Goal: Task Accomplishment & Management: Complete application form

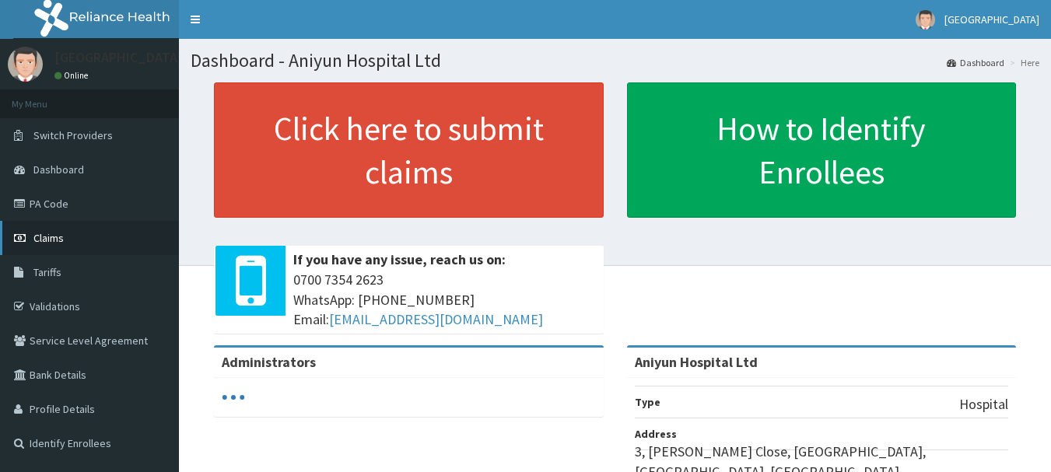
click at [89, 240] on link "Claims" at bounding box center [89, 238] width 179 height 34
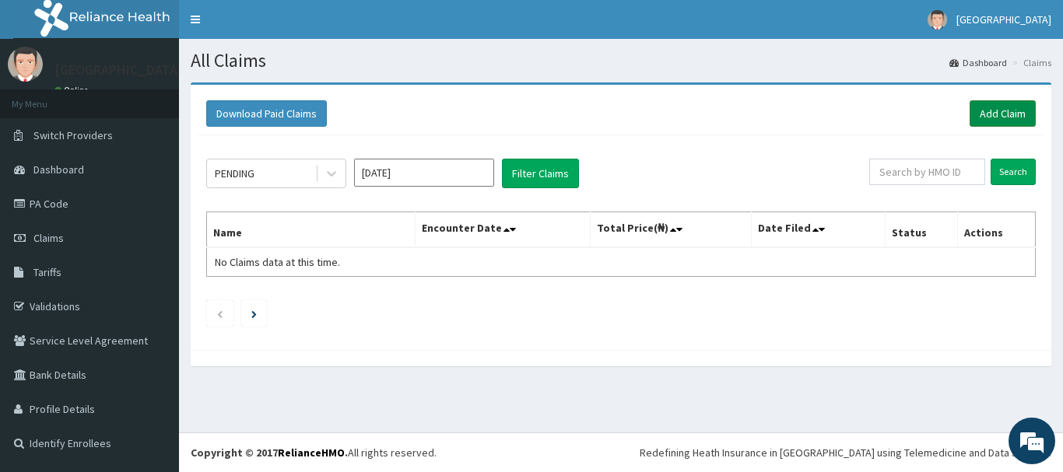
click at [1002, 113] on link "Add Claim" at bounding box center [1002, 113] width 66 height 26
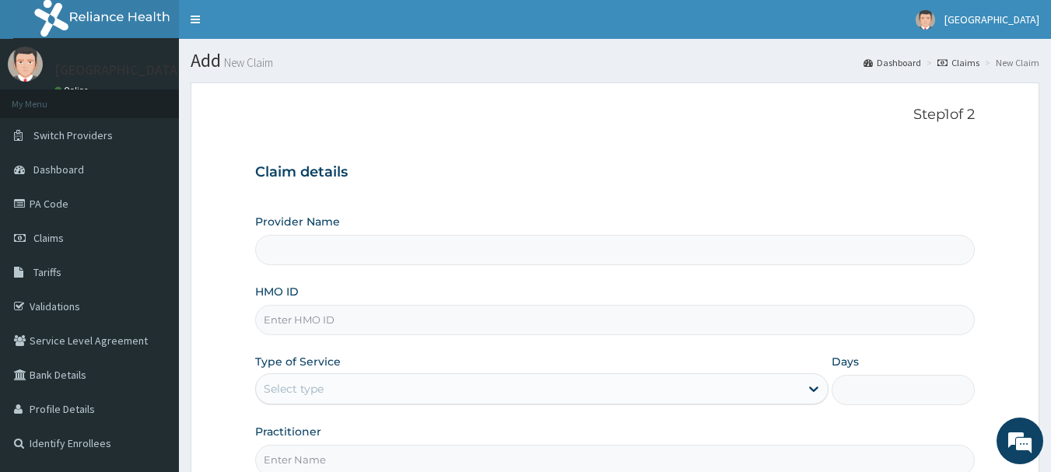
type input "Aniyun Hospital Ltd"
paste input "RFL/10313/B"
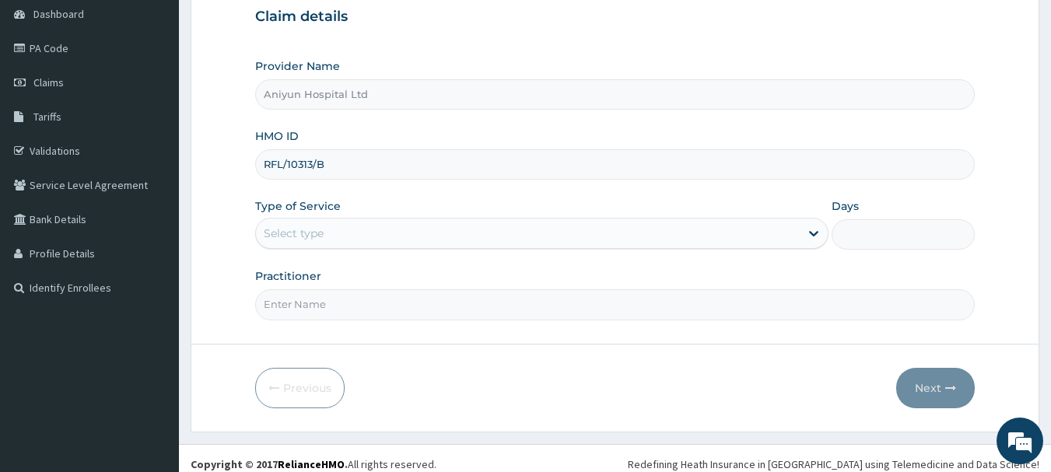
scroll to position [167, 0]
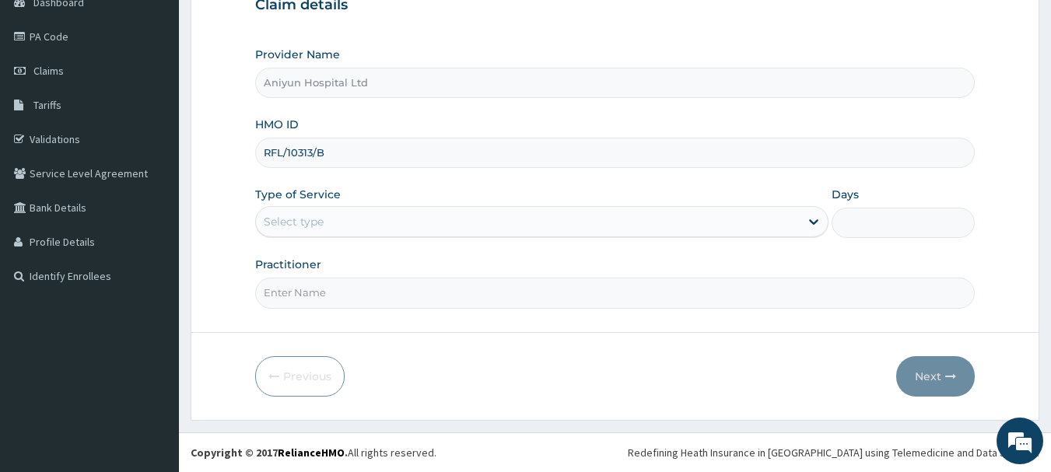
type input "RFL/10313/B"
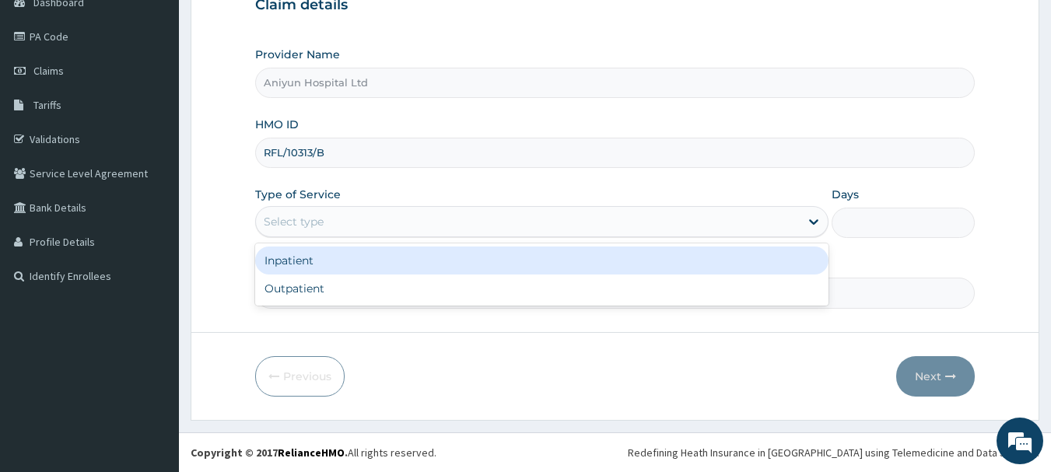
click at [447, 235] on div "Select type" at bounding box center [541, 221] width 573 height 31
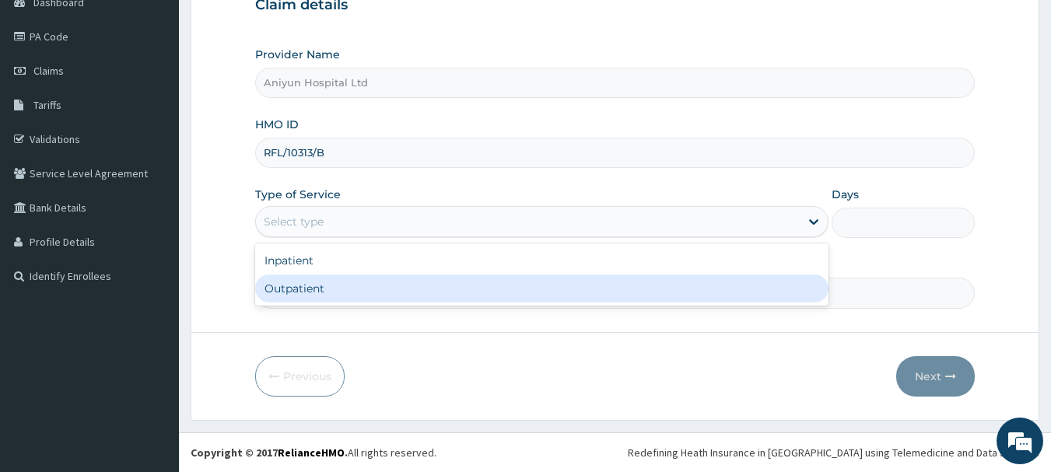
click at [436, 286] on div "Outpatient" at bounding box center [541, 289] width 573 height 28
type input "1"
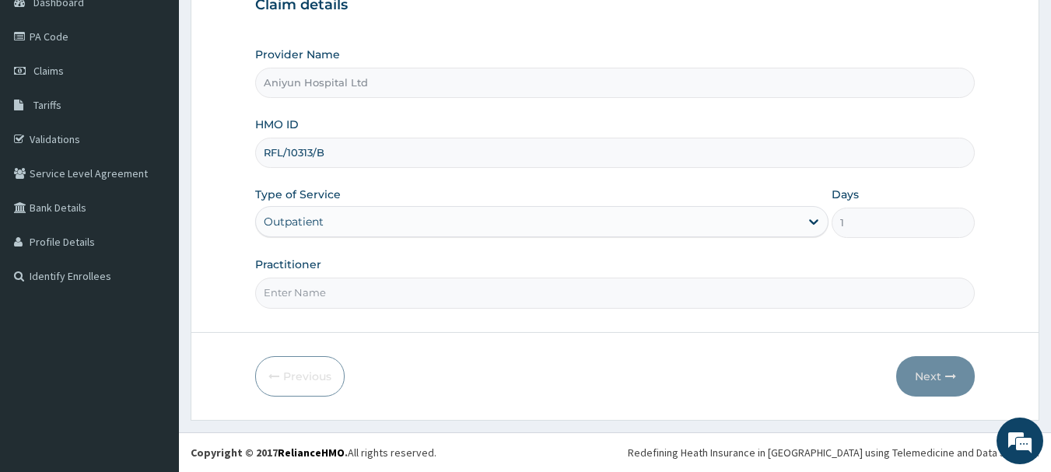
click at [436, 286] on input "Practitioner" at bounding box center [615, 293] width 720 height 30
type input "DR AGUNBIADE"
click at [913, 367] on button "Next" at bounding box center [935, 376] width 79 height 40
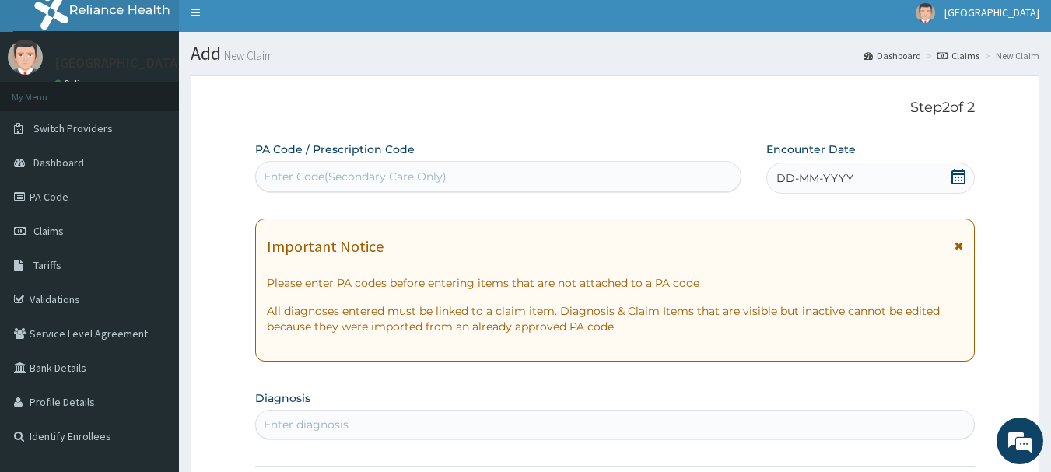
scroll to position [0, 0]
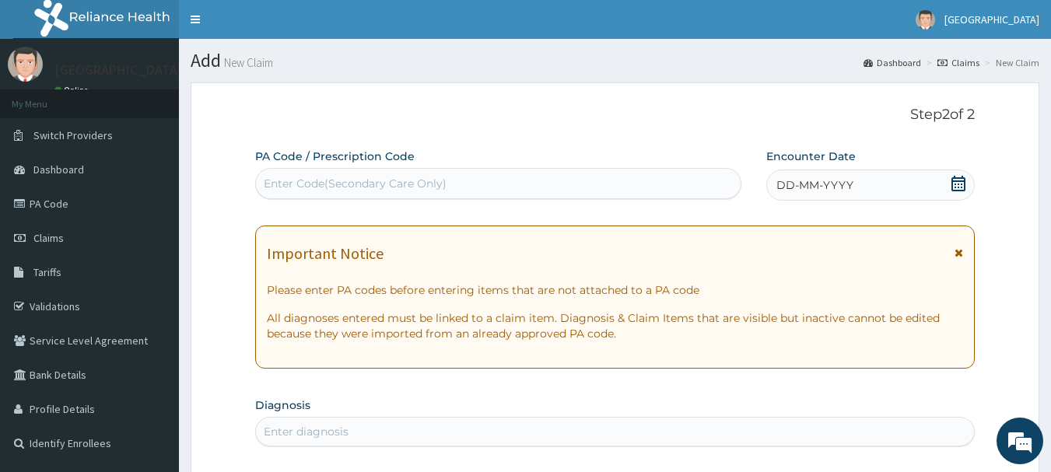
drag, startPoint x: 413, startPoint y: 181, endPoint x: 387, endPoint y: 182, distance: 26.5
click at [387, 182] on div "Enter Code(Secondary Care Only)" at bounding box center [355, 184] width 183 height 16
paste input "RFL/10313/B"
type input "R"
paste input "PA/292C35"
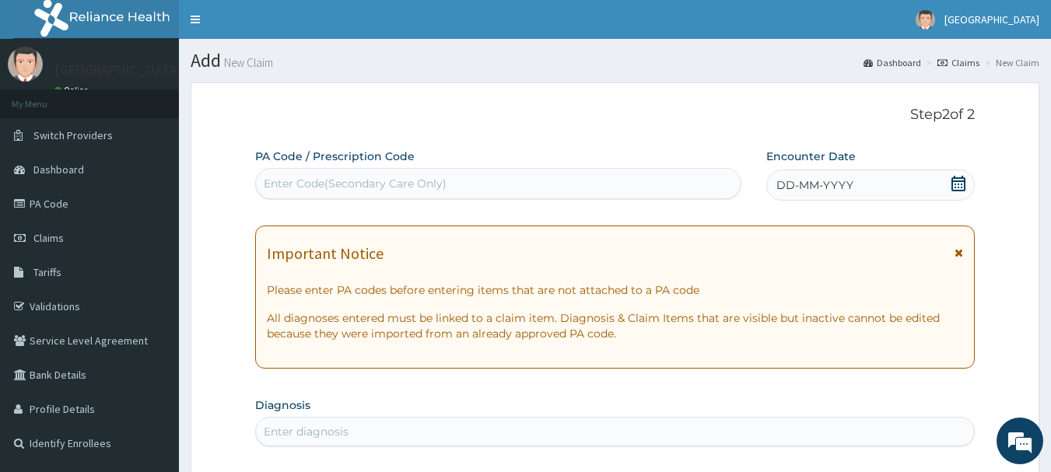
type input "PA/292C35"
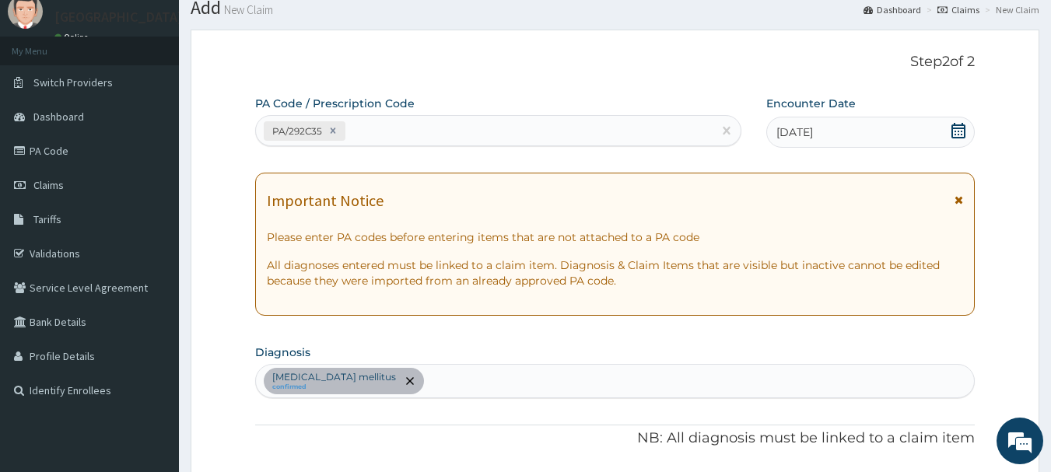
scroll to position [23, 0]
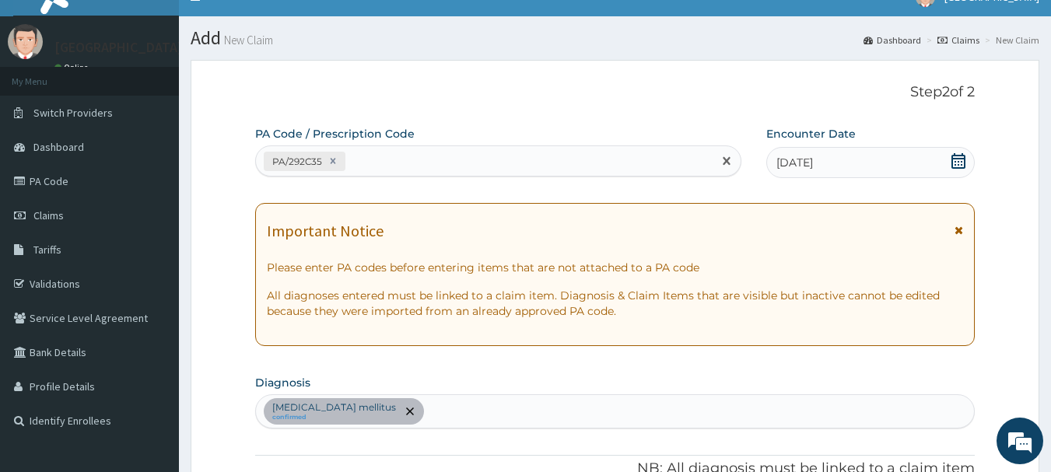
click at [437, 160] on div "PA/292C35" at bounding box center [484, 162] width 457 height 26
paste input "PA/A96ED9"
type input "PA/A96ED9"
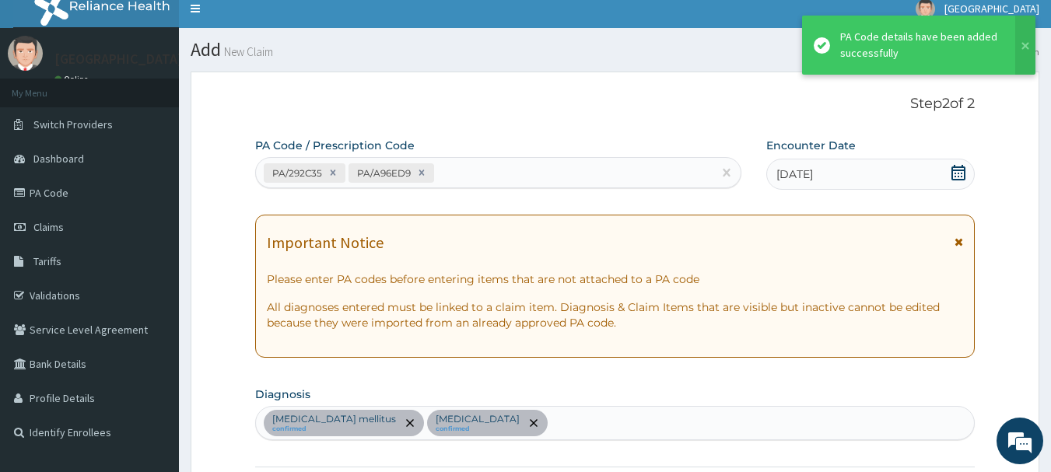
scroll to position [0, 0]
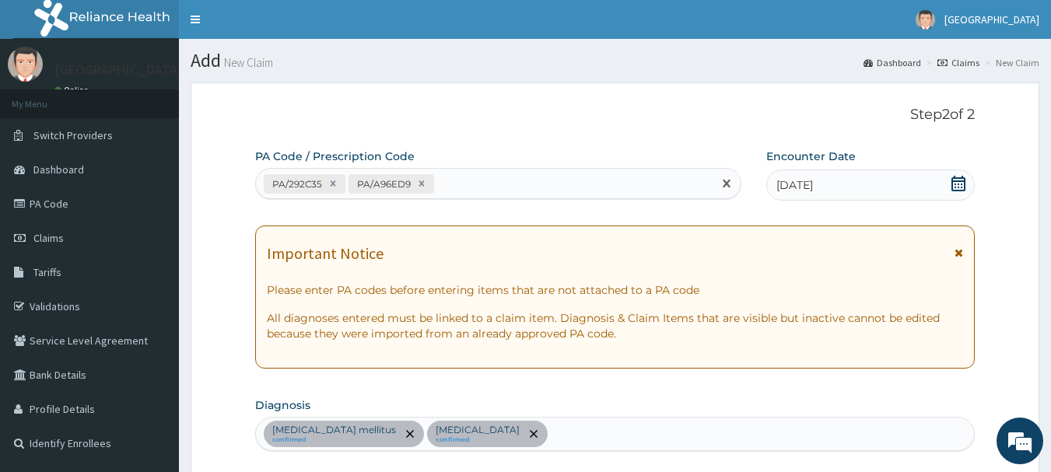
click at [454, 188] on div "PA/292C35 PA/A96ED9" at bounding box center [484, 184] width 457 height 26
paste input "PA/57E2F8"
type input "PA/57E2F8"
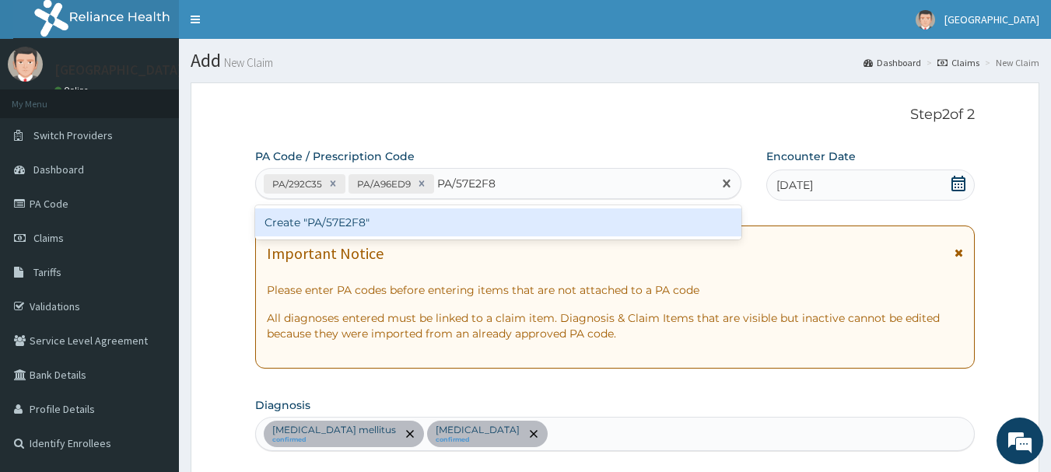
click at [585, 214] on div "Create "PA/57E2F8"" at bounding box center [498, 223] width 487 height 28
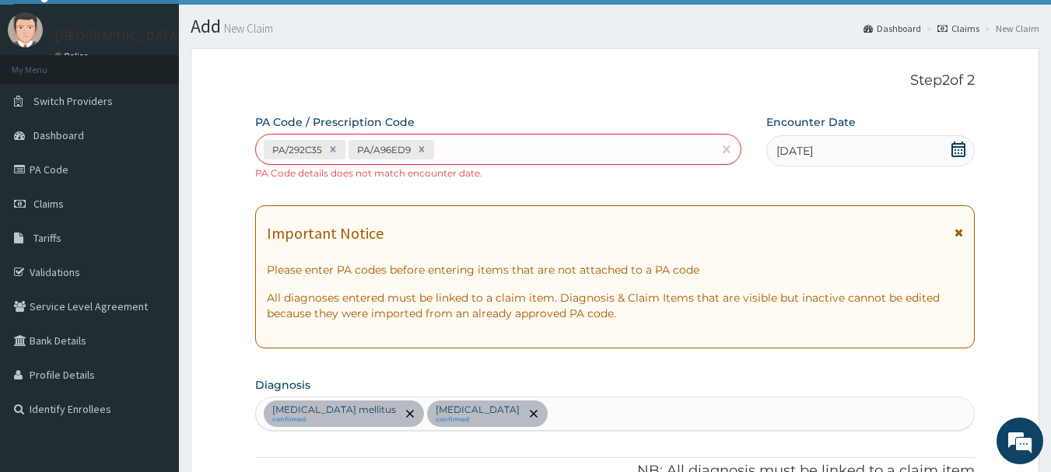
scroll to position [12, 0]
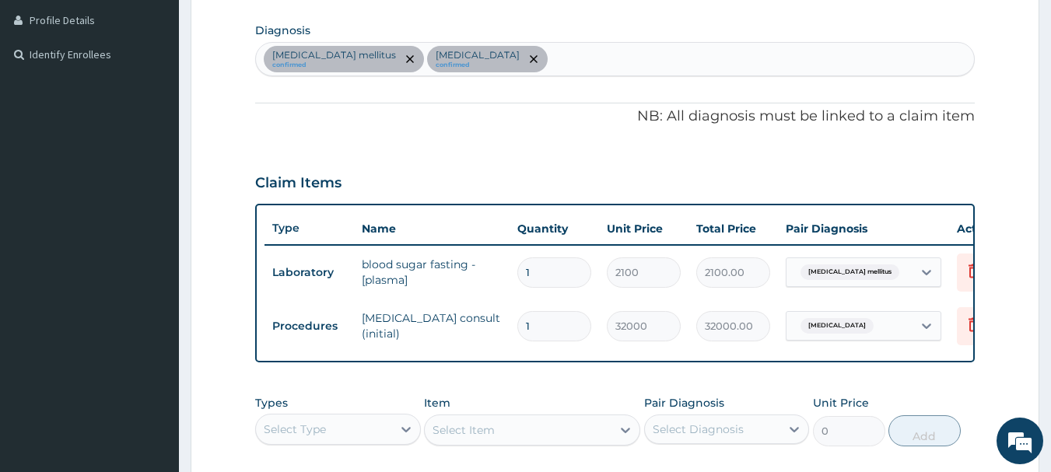
scroll to position [78, 0]
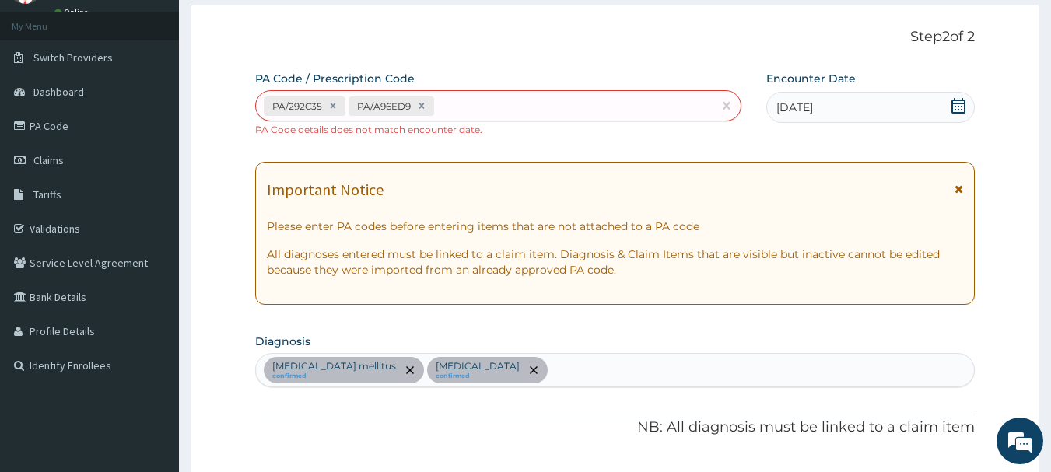
click at [450, 136] on div "PA/292C35 PA/A96ED9 PA Code details does not match encounter date." at bounding box center [498, 113] width 487 height 47
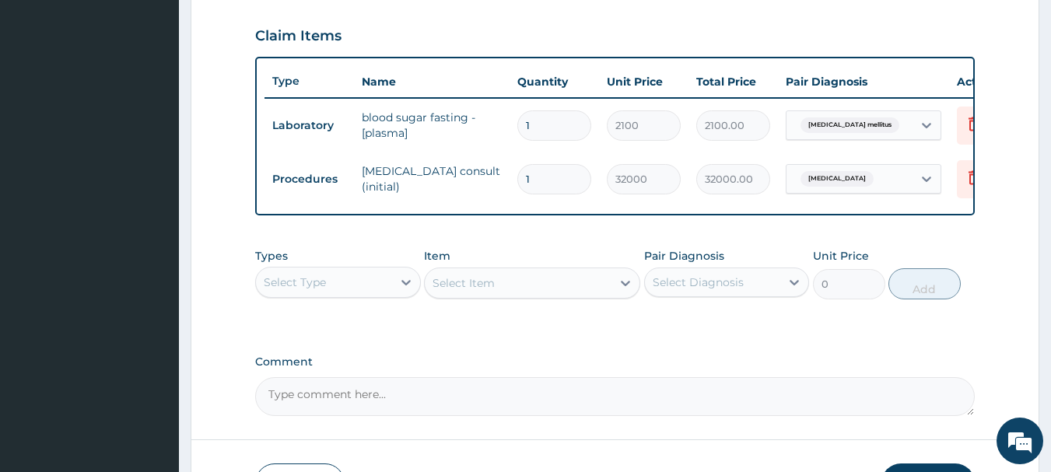
scroll to position [655, 0]
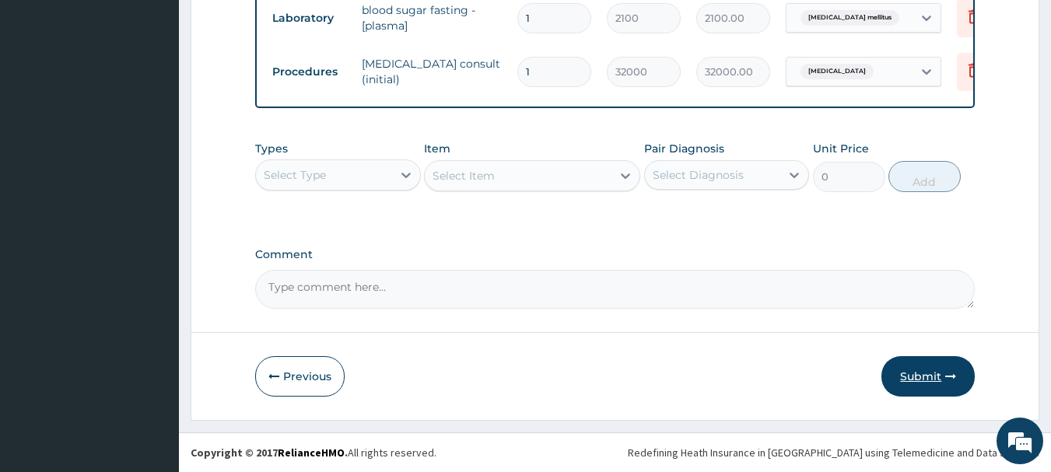
click at [915, 369] on button "Submit" at bounding box center [928, 376] width 93 height 40
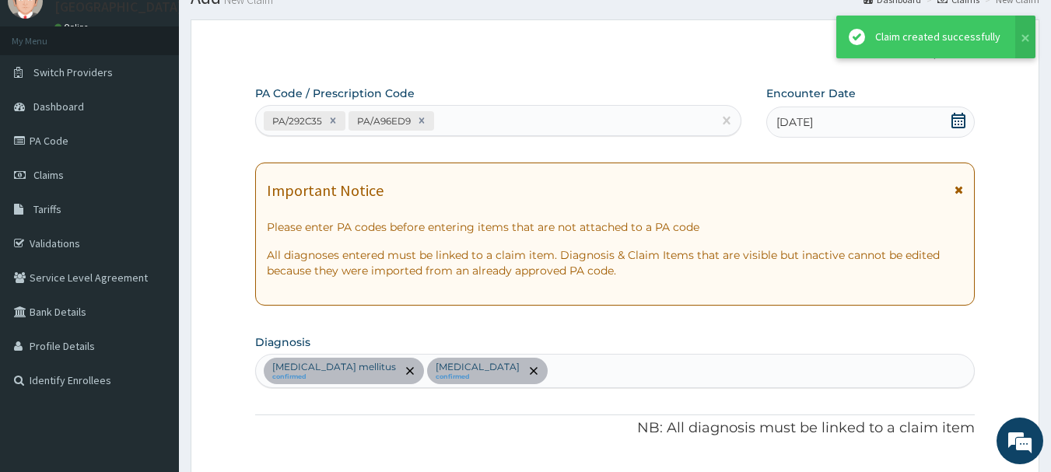
scroll to position [641, 0]
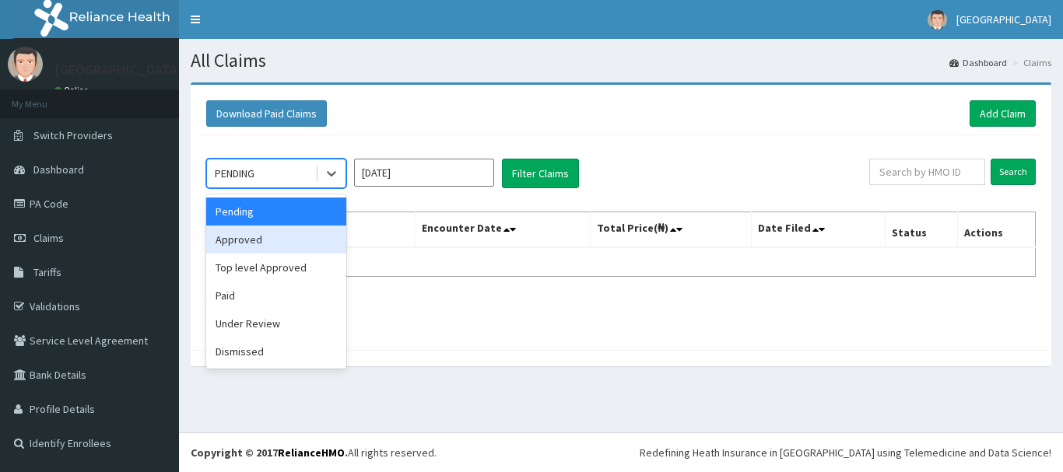
click at [252, 235] on div "Approved" at bounding box center [276, 240] width 140 height 28
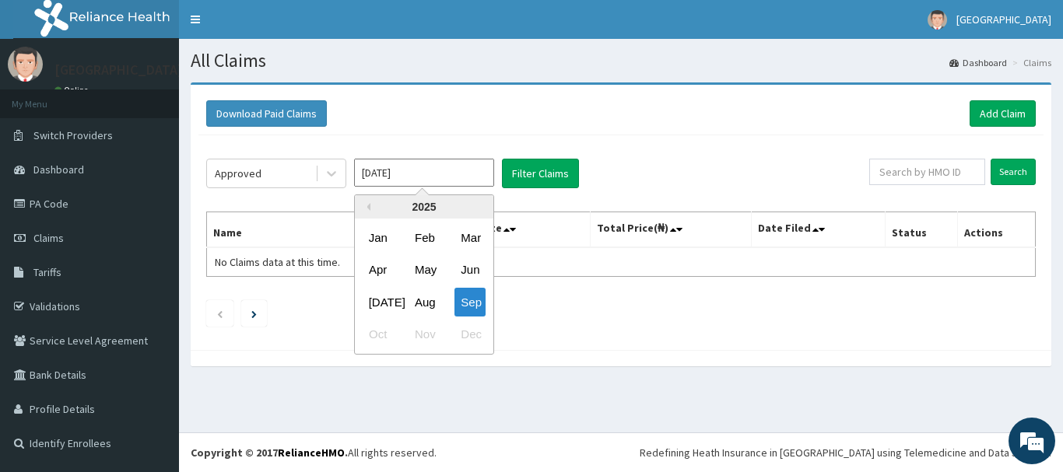
click at [430, 170] on input "Sep 2025" at bounding box center [424, 173] width 140 height 28
click at [418, 298] on div "Aug" at bounding box center [423, 302] width 31 height 29
type input "Aug 2025"
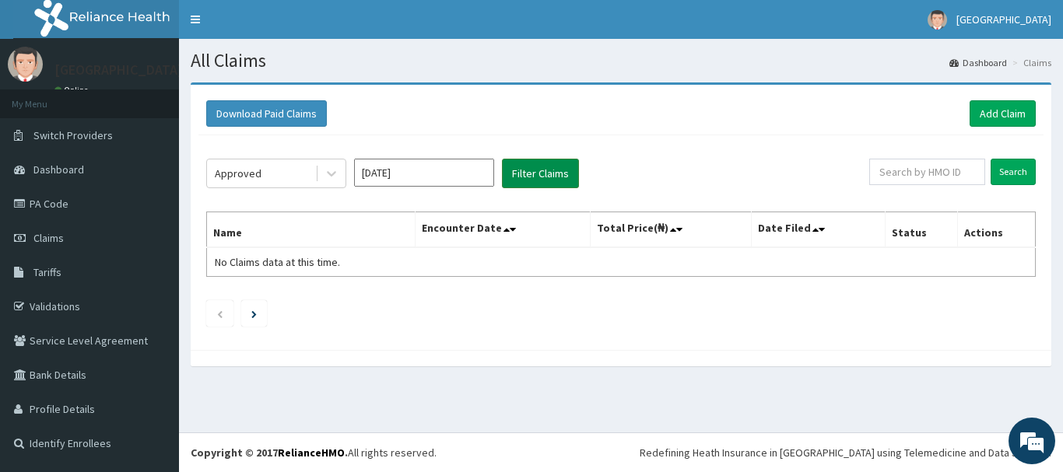
click at [547, 177] on button "Filter Claims" at bounding box center [540, 174] width 77 height 30
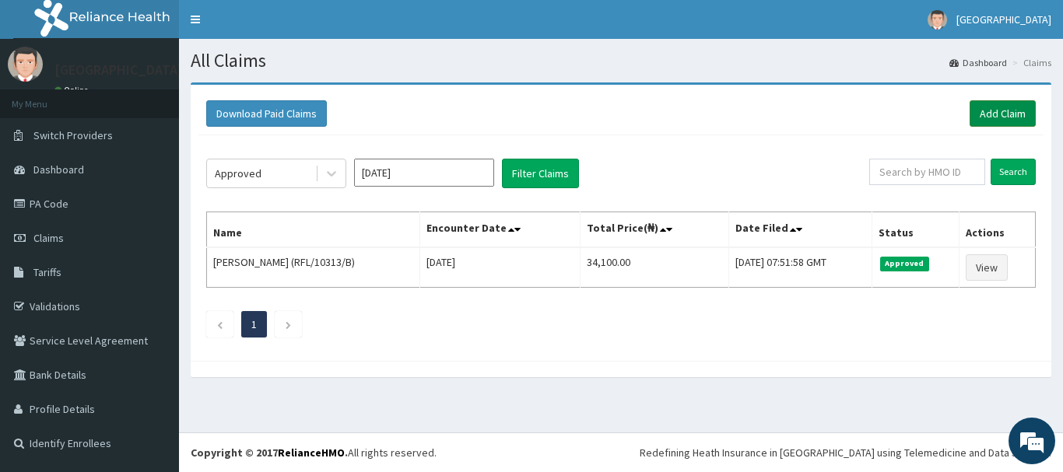
click at [1004, 102] on link "Add Claim" at bounding box center [1002, 113] width 66 height 26
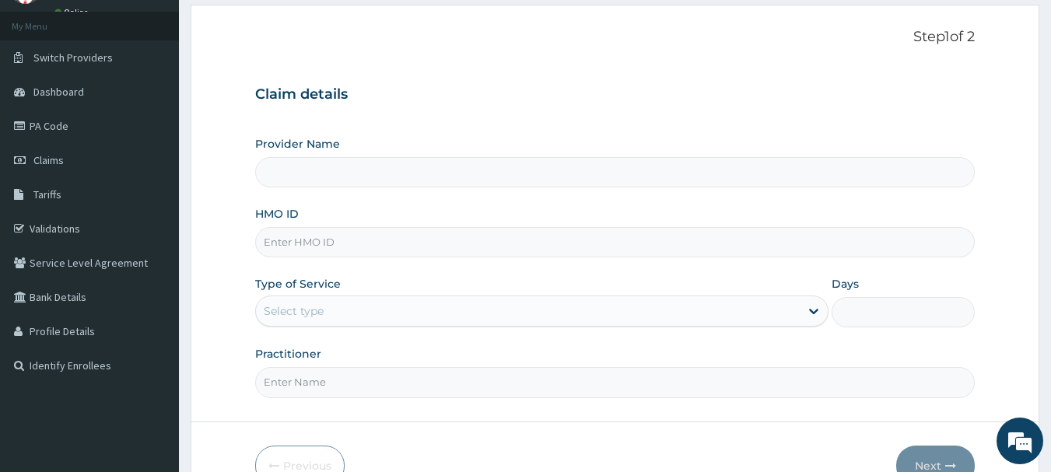
type input "RFL/10313/B"
type input "Aniyun Hospital Ltd"
type input "RFL/10313/B"
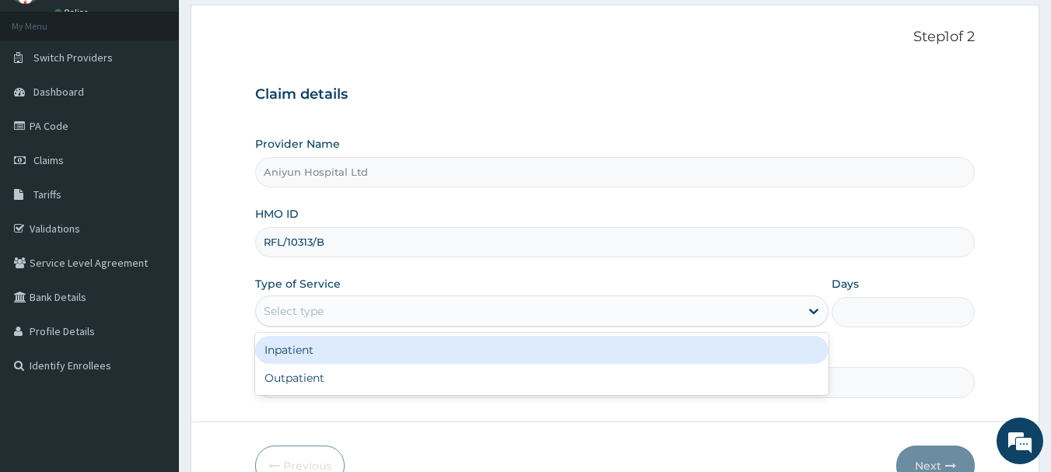
click at [377, 303] on div "Select type" at bounding box center [528, 311] width 544 height 25
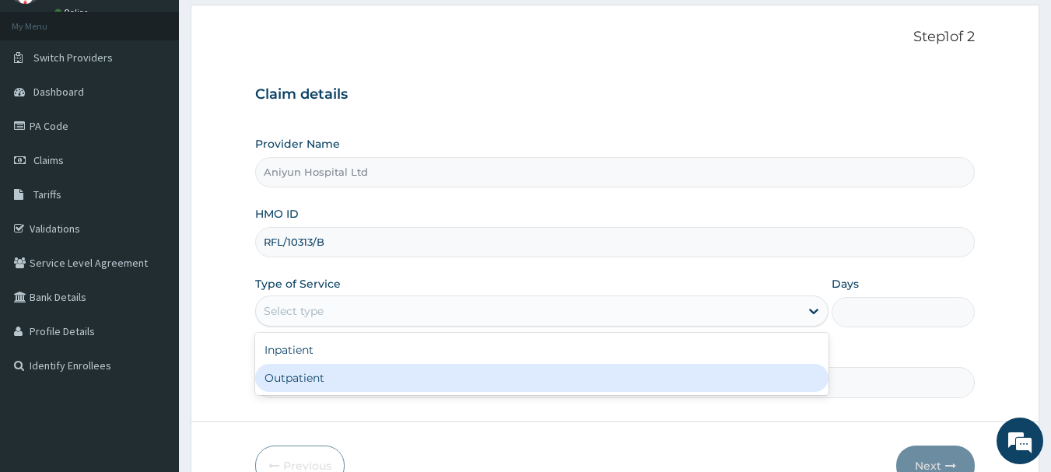
click at [359, 372] on div "Outpatient" at bounding box center [541, 378] width 573 height 28
type input "1"
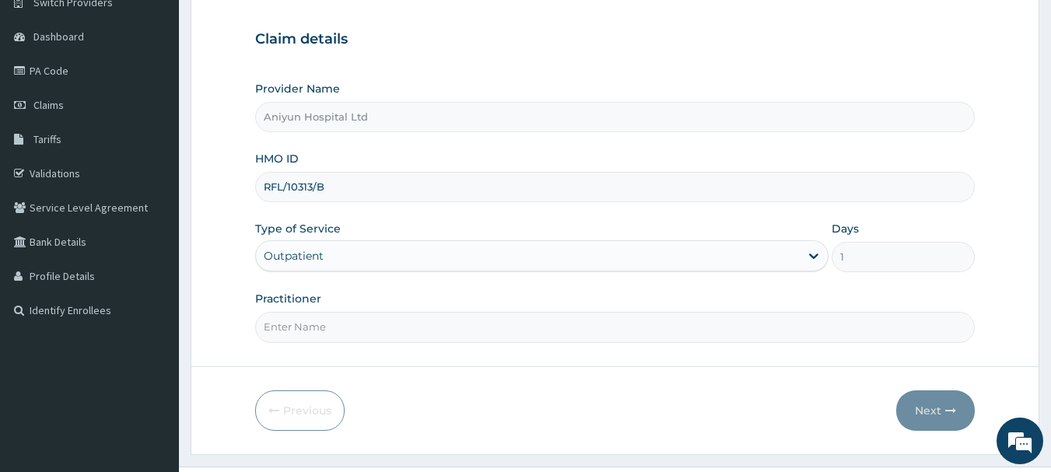
scroll to position [156, 0]
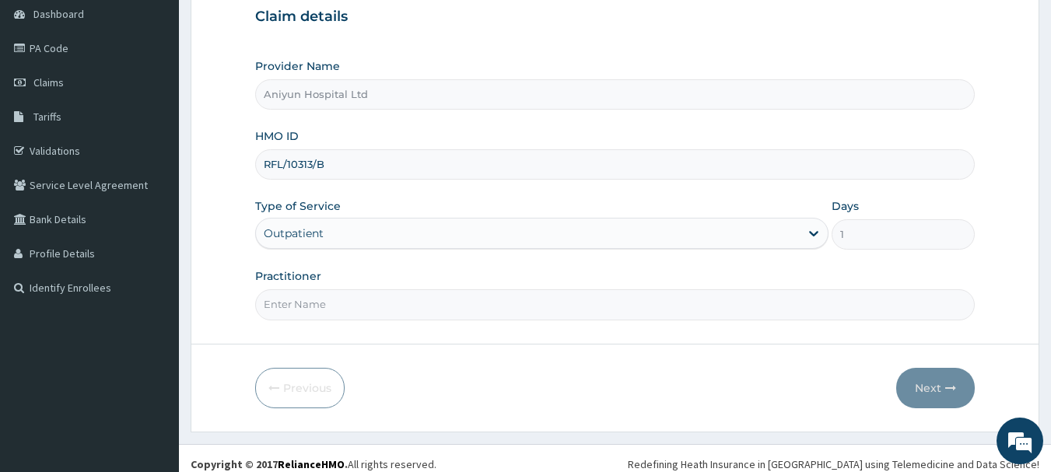
click at [389, 300] on input "Practitioner" at bounding box center [615, 304] width 720 height 30
type input "DR AGUNBIADE"
click at [922, 396] on button "Next" at bounding box center [935, 388] width 79 height 40
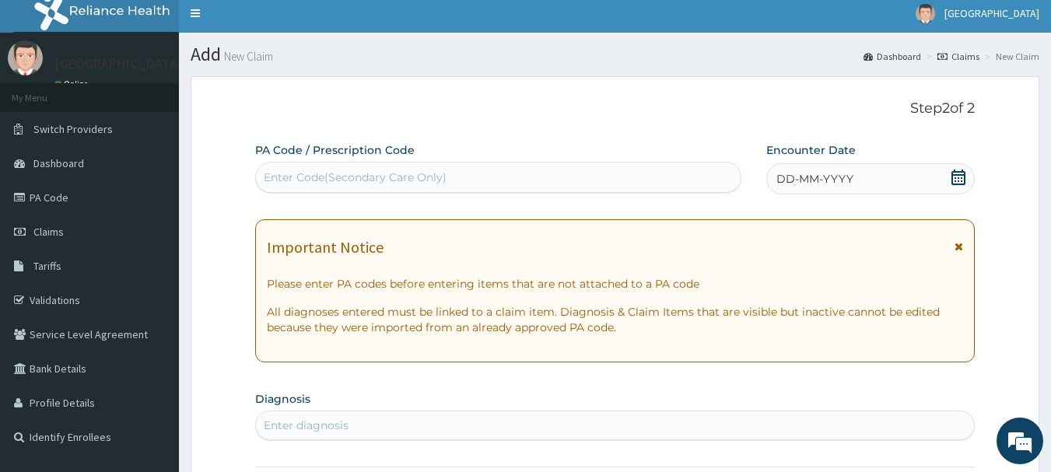
scroll to position [0, 0]
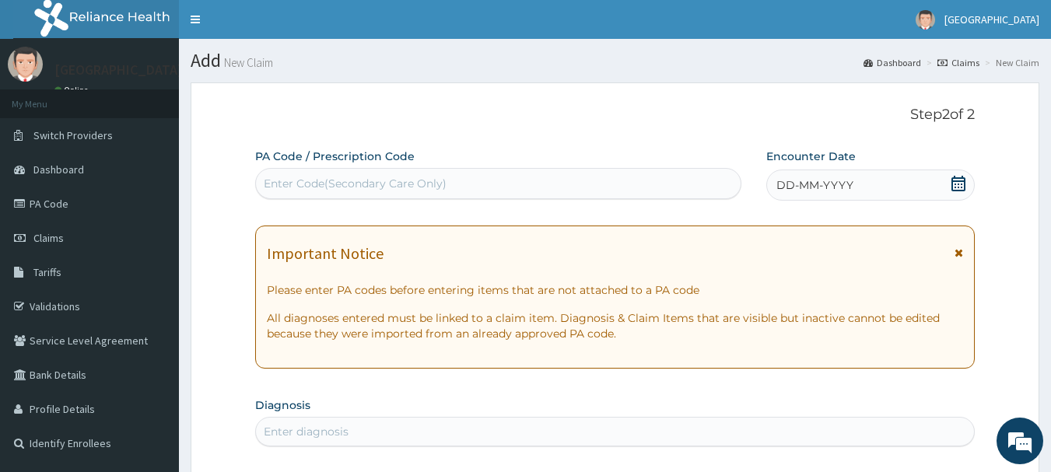
click at [661, 166] on div "PA Code / Prescription Code Enter Code(Secondary Care Only)" at bounding box center [498, 174] width 487 height 51
click at [609, 189] on div "Enter Code(Secondary Care Only)" at bounding box center [498, 183] width 485 height 25
drag, startPoint x: 390, startPoint y: 179, endPoint x: 378, endPoint y: 183, distance: 12.3
click at [378, 183] on div "Enter Code(Secondary Care Only)" at bounding box center [355, 184] width 183 height 16
paste input "PA/57E2F8"
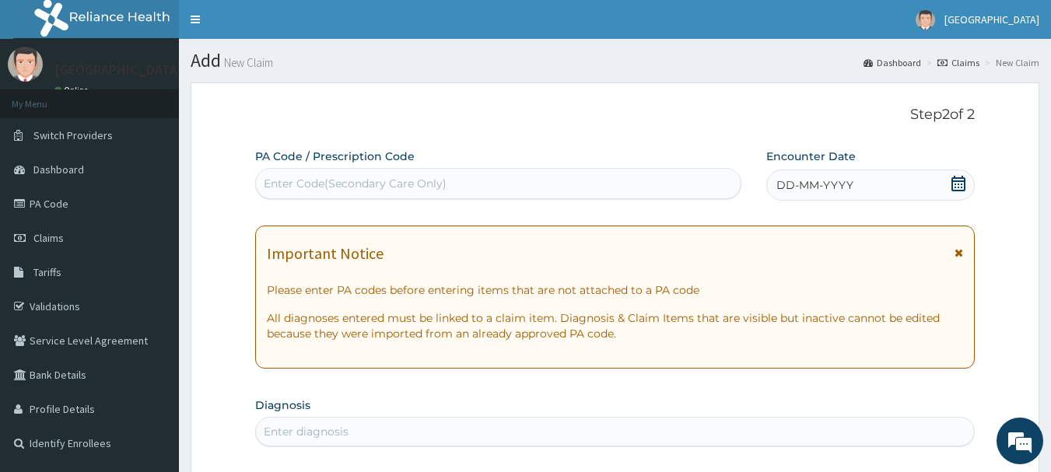
type input "PA/57E2F8"
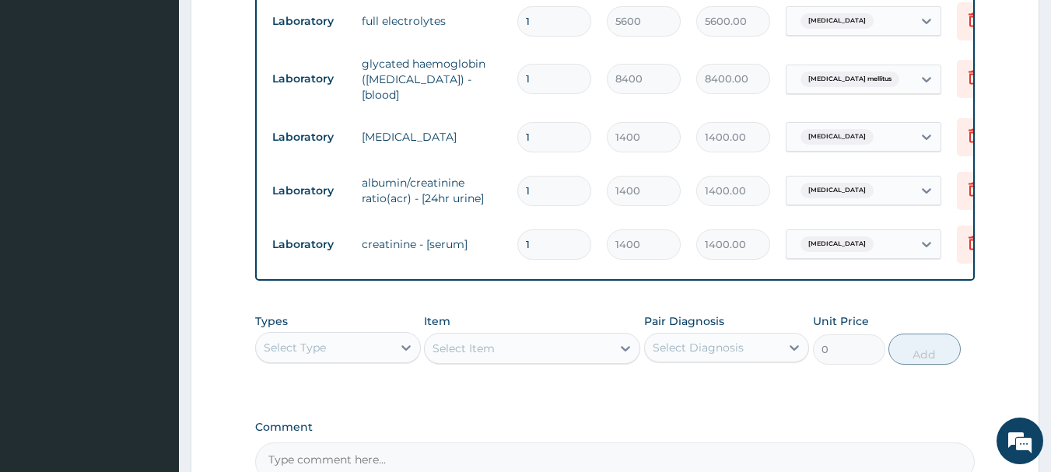
scroll to position [549, 0]
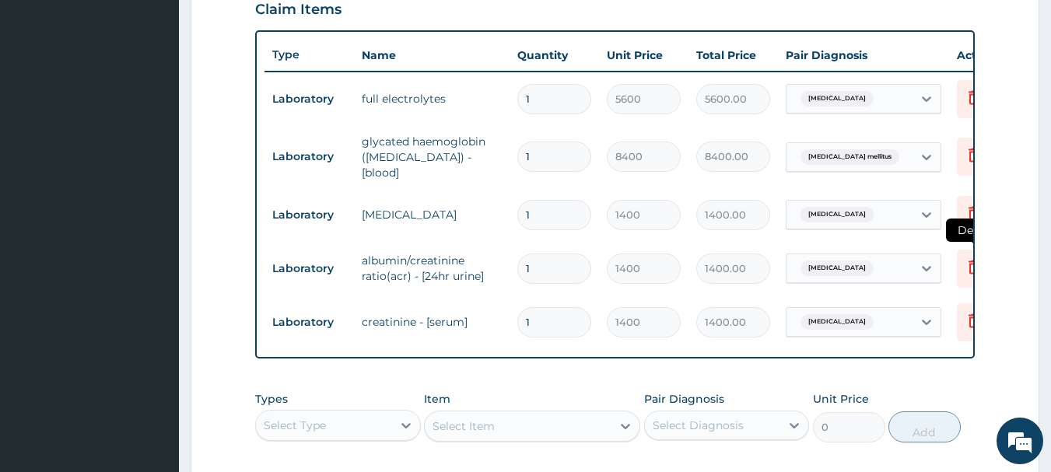
click at [969, 258] on icon at bounding box center [974, 267] width 19 height 19
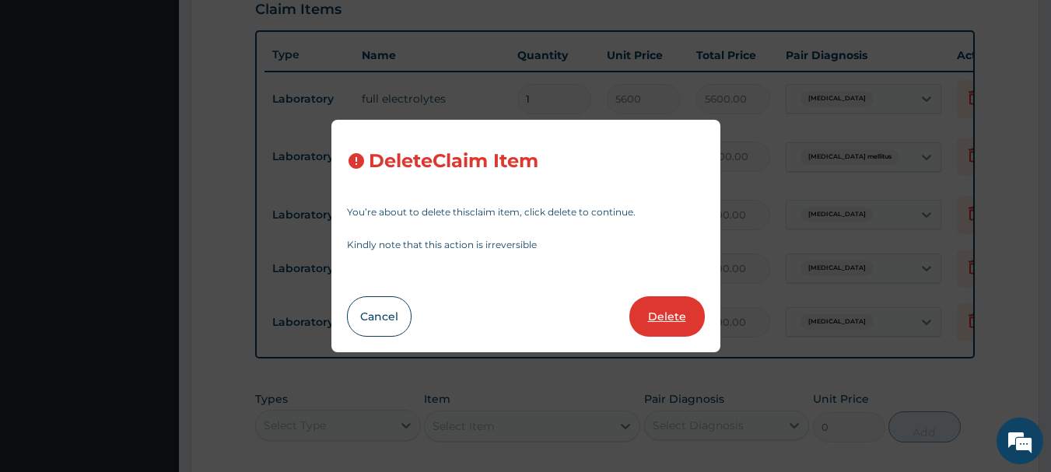
click at [664, 316] on button "Delete" at bounding box center [666, 316] width 75 height 40
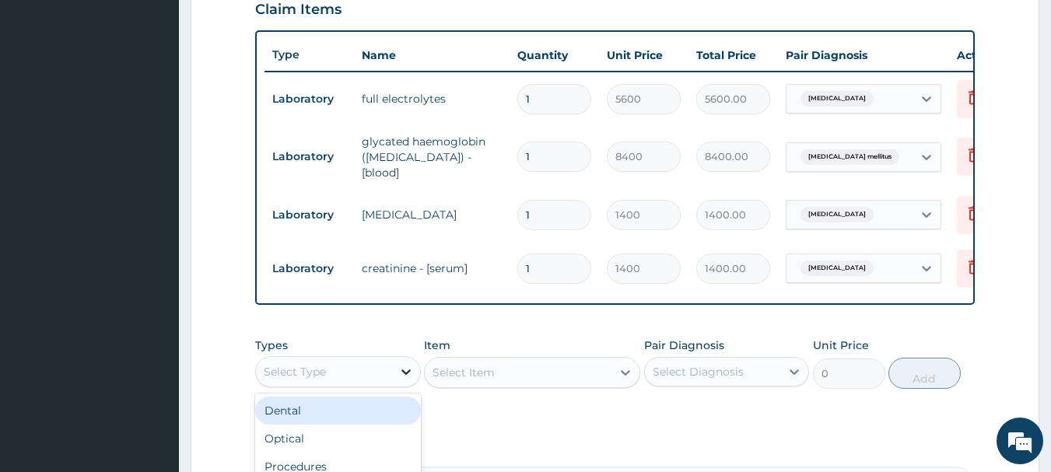
click at [392, 375] on div at bounding box center [406, 372] width 28 height 28
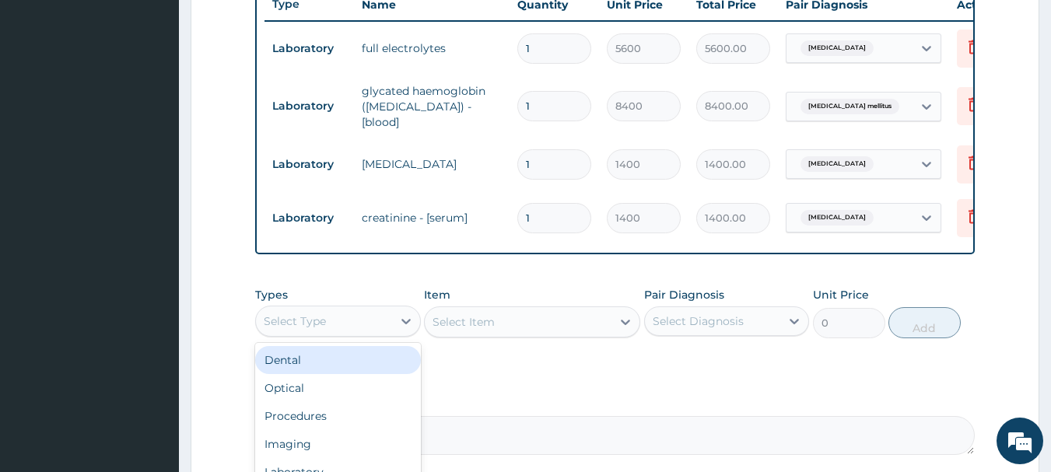
scroll to position [626, 0]
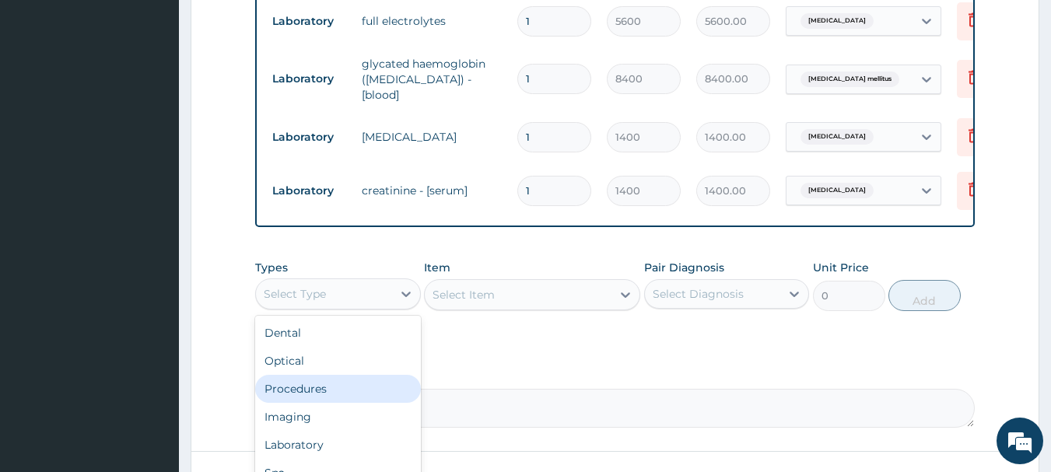
click at [354, 384] on div "Procedures" at bounding box center [338, 389] width 166 height 28
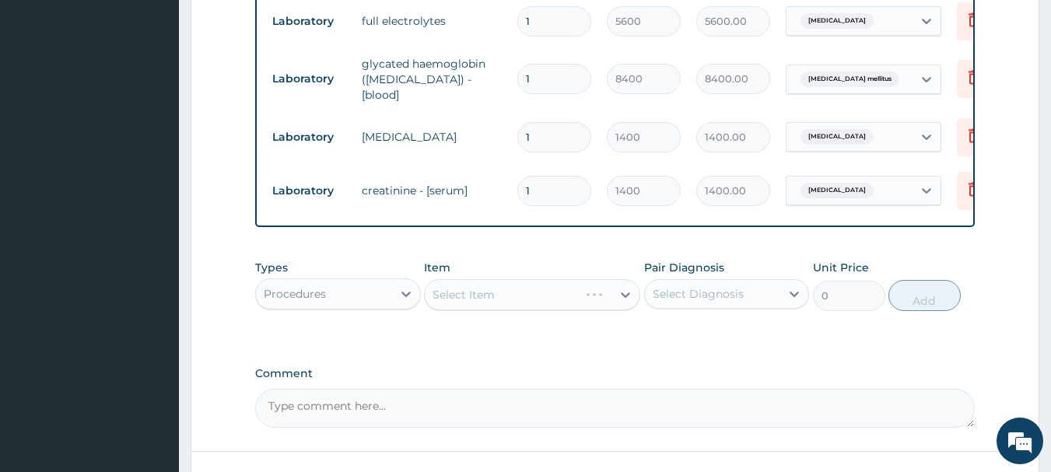
click at [504, 306] on div "Select Item" at bounding box center [532, 294] width 216 height 31
click at [504, 305] on div "Select Item" at bounding box center [532, 294] width 216 height 31
click at [504, 304] on div "Select Item" at bounding box center [532, 294] width 216 height 31
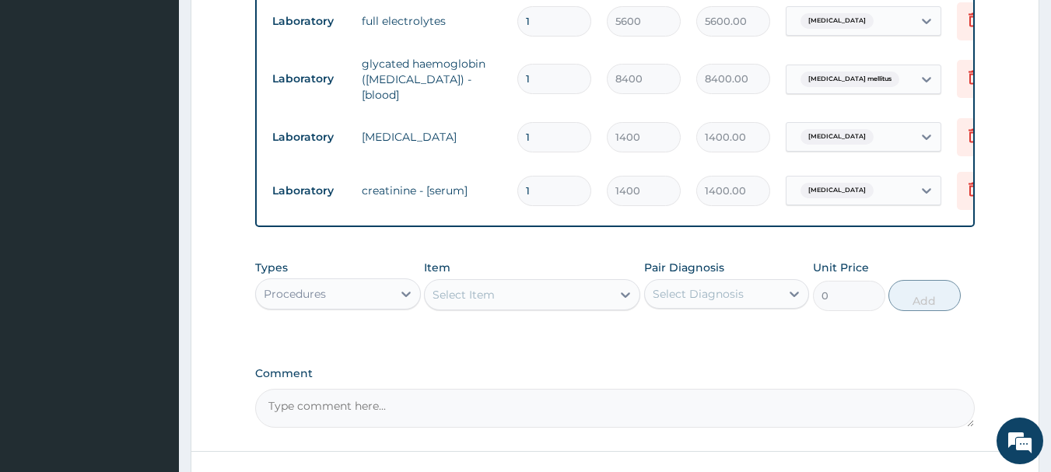
click at [504, 304] on div "Select Item" at bounding box center [518, 294] width 187 height 25
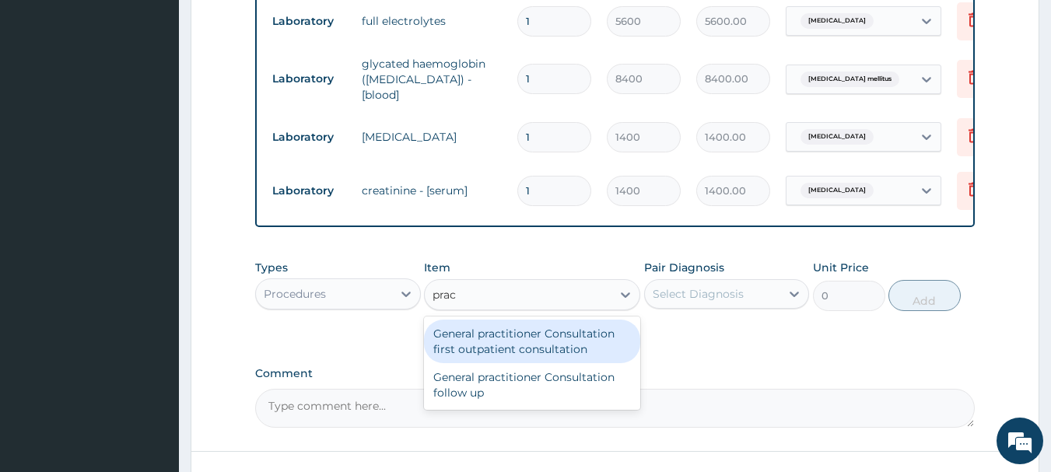
type input "pract"
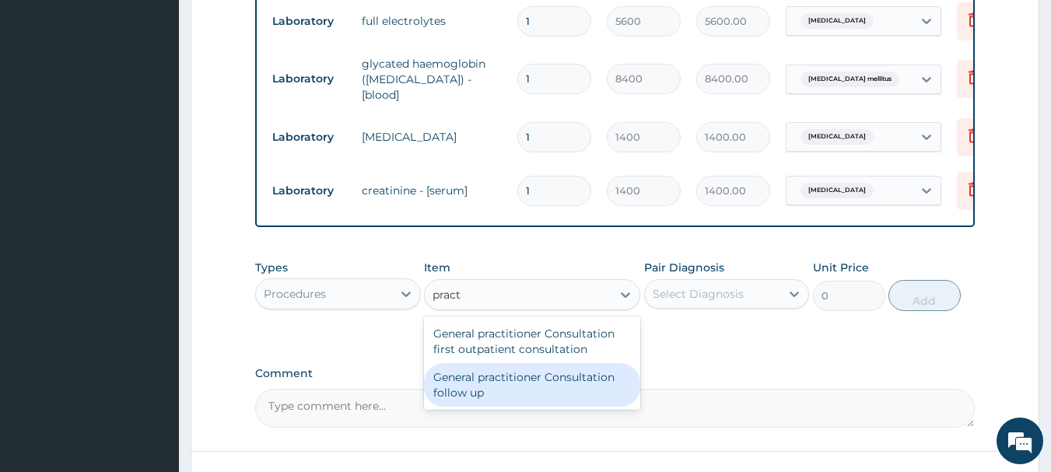
click at [482, 370] on div "General practitioner Consultation follow up" at bounding box center [532, 385] width 216 height 44
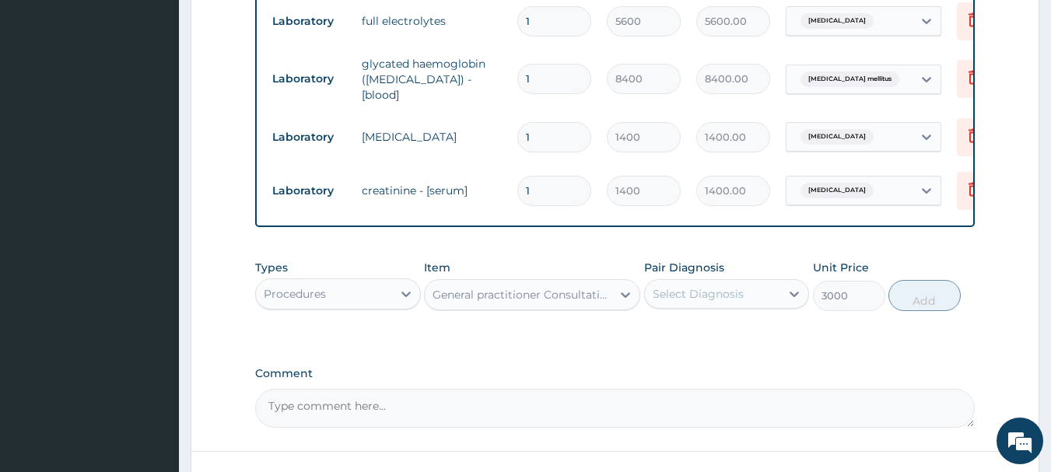
click at [538, 297] on div "General practitioner Consultation follow up" at bounding box center [523, 295] width 181 height 16
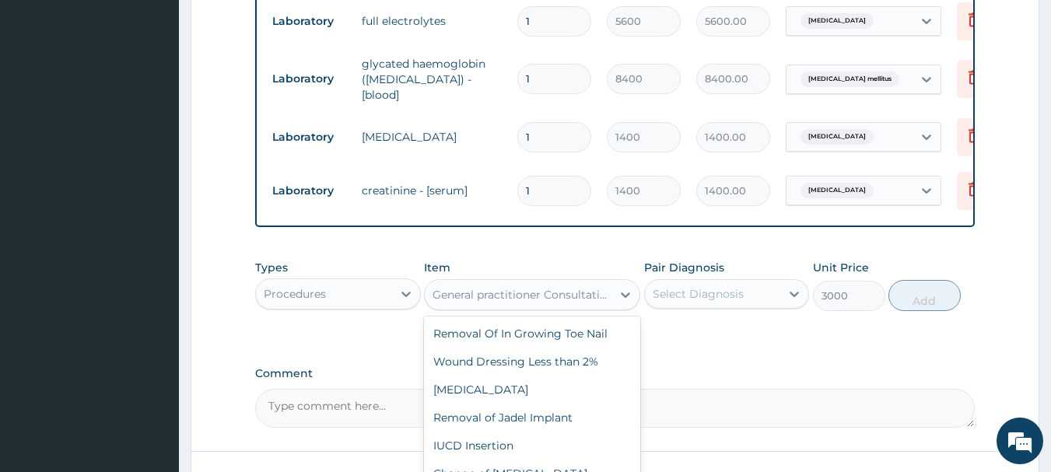
scroll to position [67813, 0]
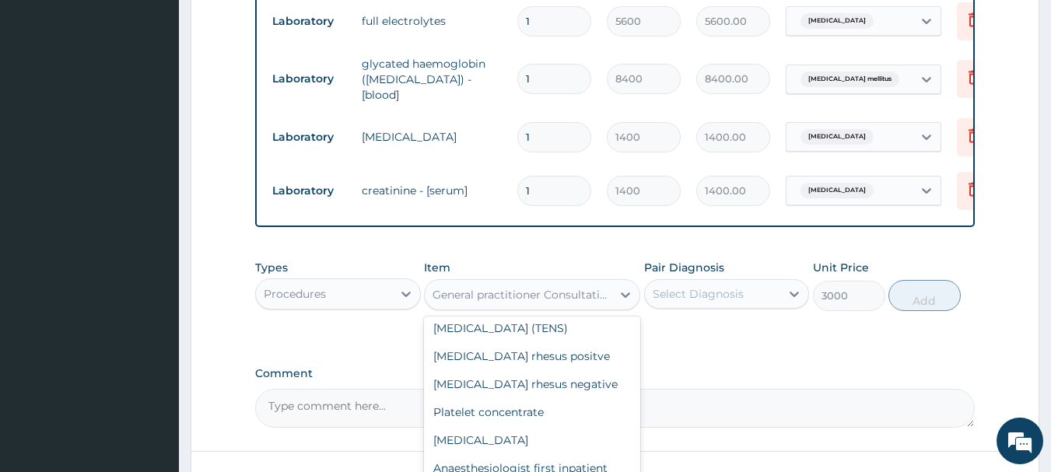
type input "3600"
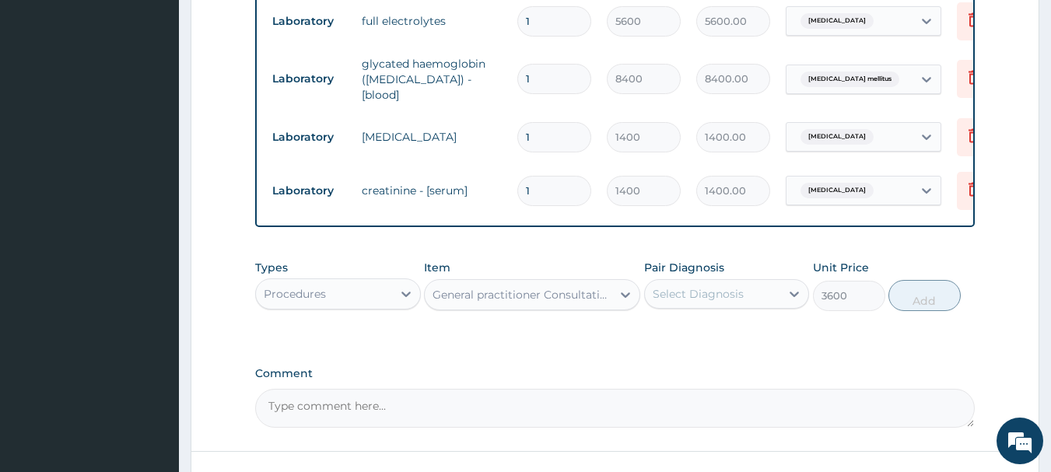
click at [746, 291] on div "Select Diagnosis" at bounding box center [713, 294] width 136 height 25
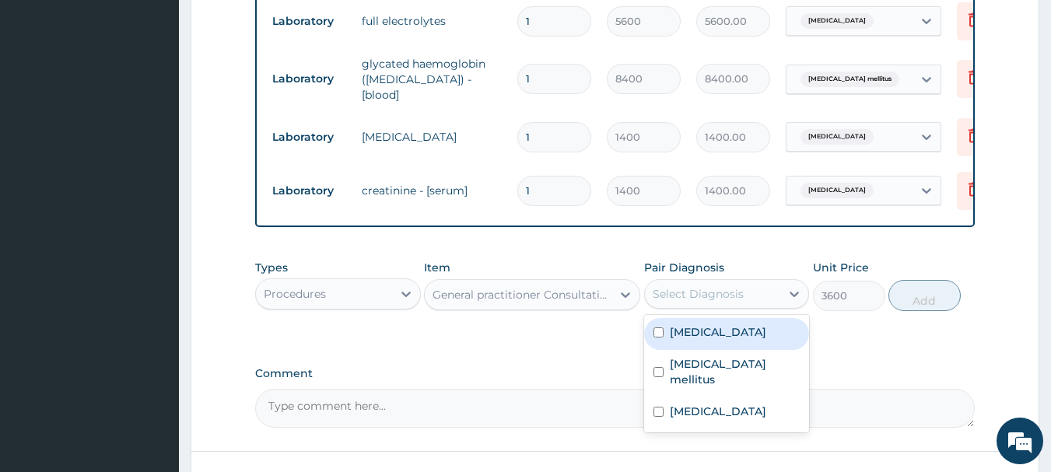
click at [716, 338] on label "Electrolyte imbalance" at bounding box center [718, 332] width 96 height 16
checkbox input "true"
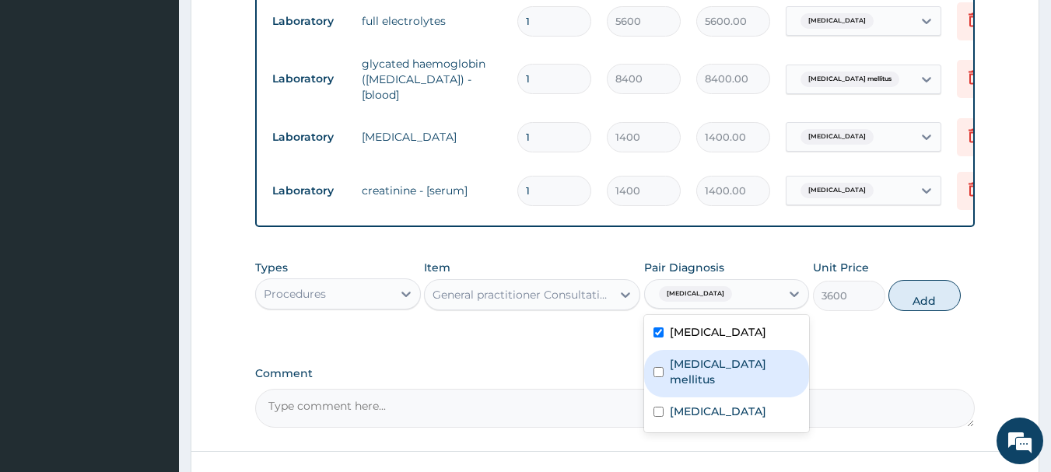
click at [706, 365] on label "Diabetes mellitus" at bounding box center [735, 371] width 131 height 31
checkbox input "true"
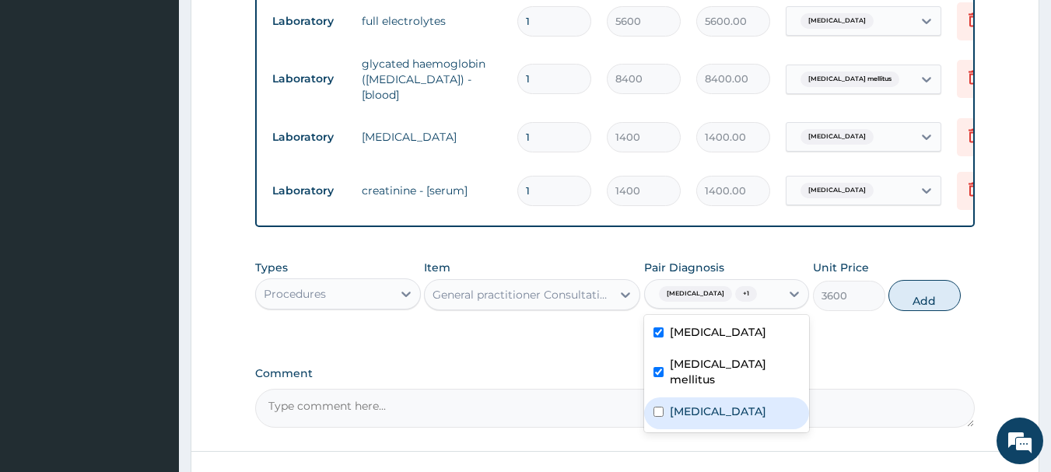
click at [692, 410] on label "Kidney disease" at bounding box center [718, 412] width 96 height 16
checkbox input "true"
click at [920, 311] on button "Add" at bounding box center [925, 295] width 72 height 31
type input "0"
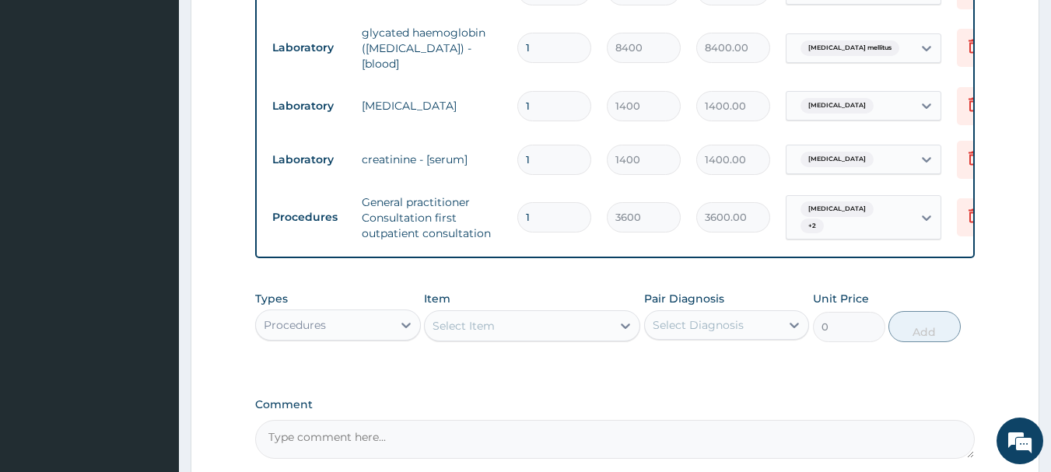
scroll to position [811, 0]
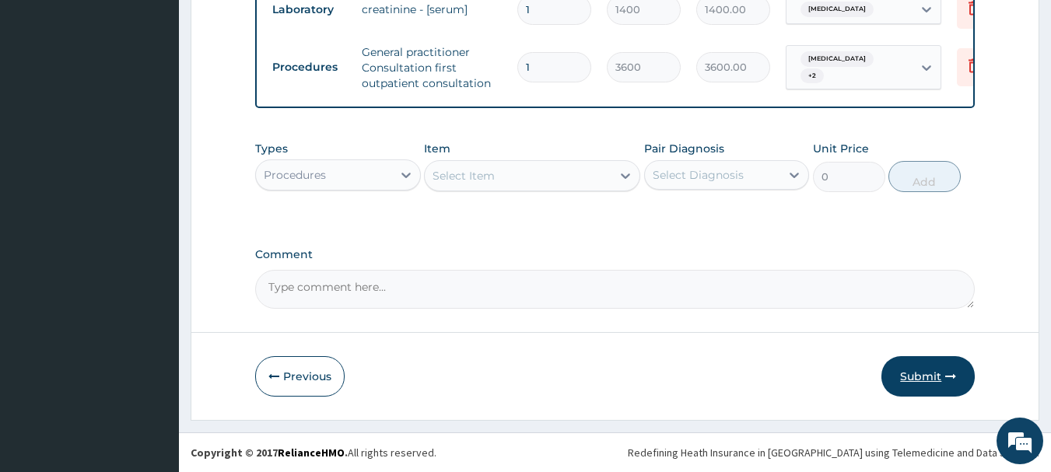
click at [896, 362] on button "Submit" at bounding box center [928, 376] width 93 height 40
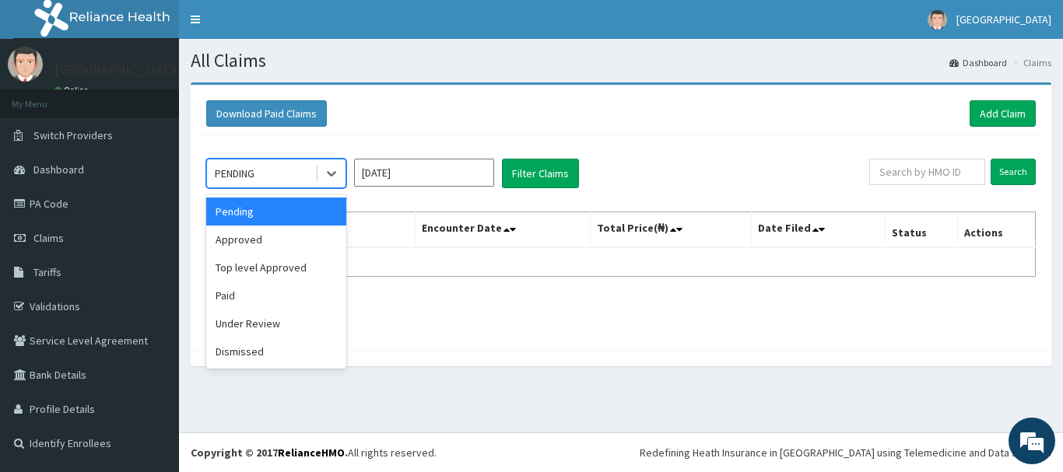
click at [305, 175] on div "PENDING" at bounding box center [261, 173] width 108 height 25
click at [289, 233] on div "Approved" at bounding box center [276, 240] width 140 height 28
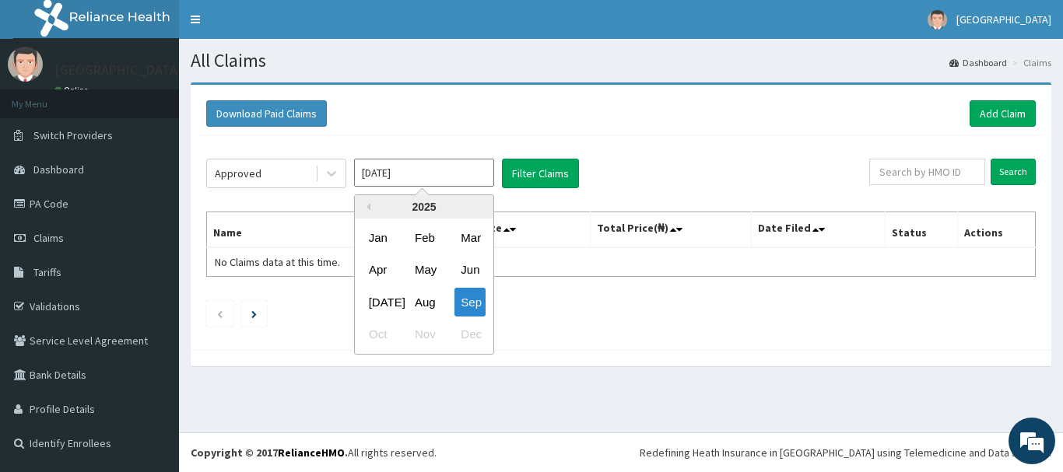
click at [391, 174] on input "[DATE]" at bounding box center [424, 173] width 140 height 28
click at [432, 303] on div "Aug" at bounding box center [423, 302] width 31 height 29
type input "Aug 2025"
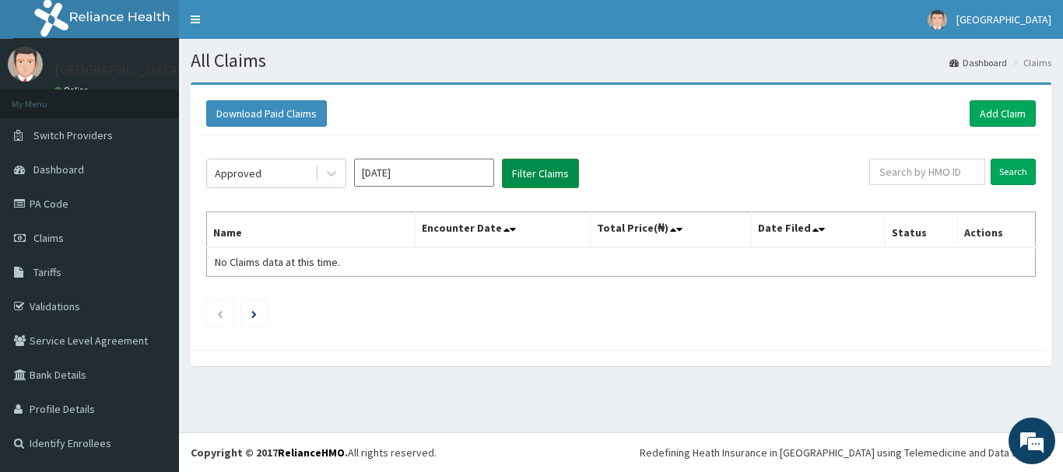
click at [521, 178] on button "Filter Claims" at bounding box center [540, 174] width 77 height 30
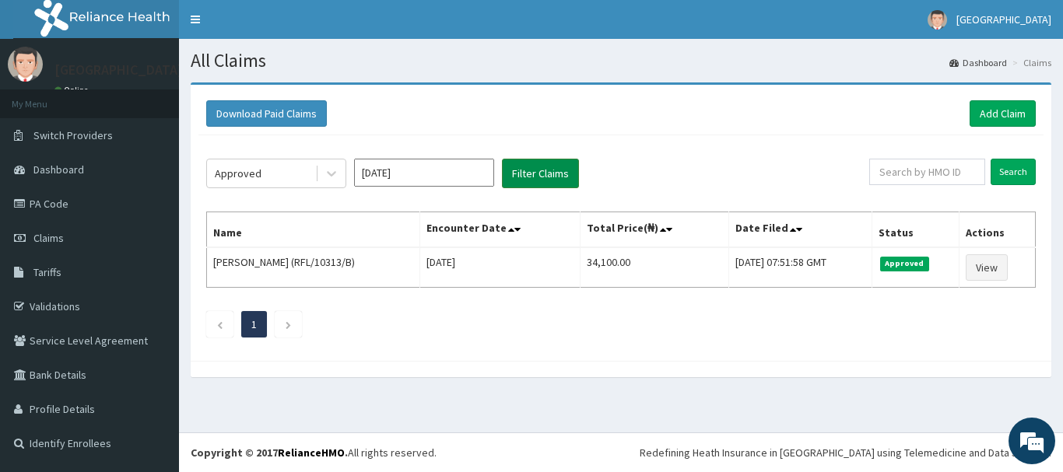
click at [521, 178] on button "Filter Claims" at bounding box center [540, 174] width 77 height 30
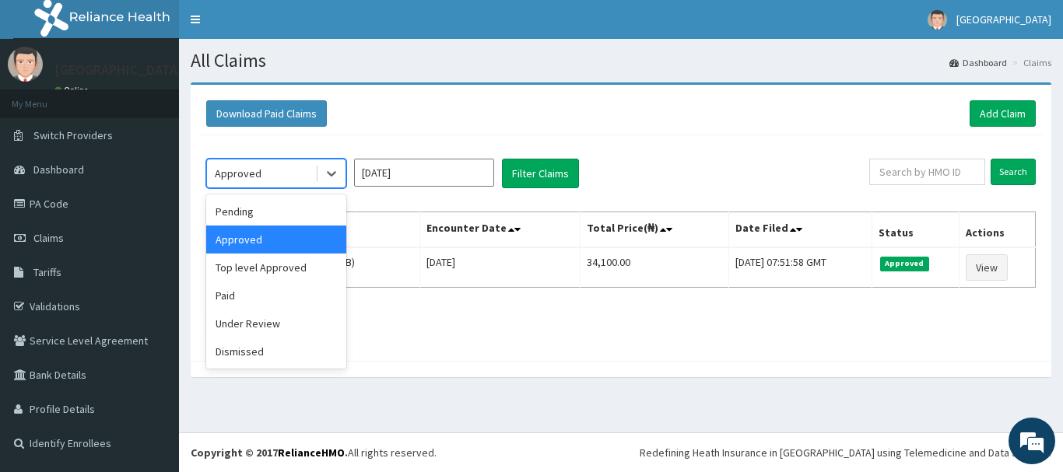
drag, startPoint x: 284, startPoint y: 174, endPoint x: 262, endPoint y: 210, distance: 42.6
click at [284, 175] on div "Approved" at bounding box center [261, 173] width 108 height 25
click at [233, 334] on div "Under Review" at bounding box center [276, 324] width 140 height 28
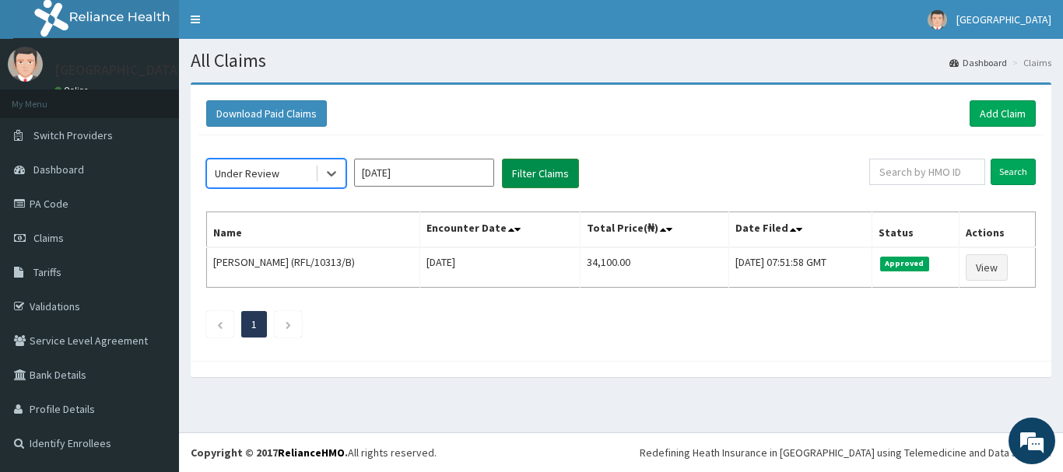
click at [552, 177] on button "Filter Claims" at bounding box center [540, 174] width 77 height 30
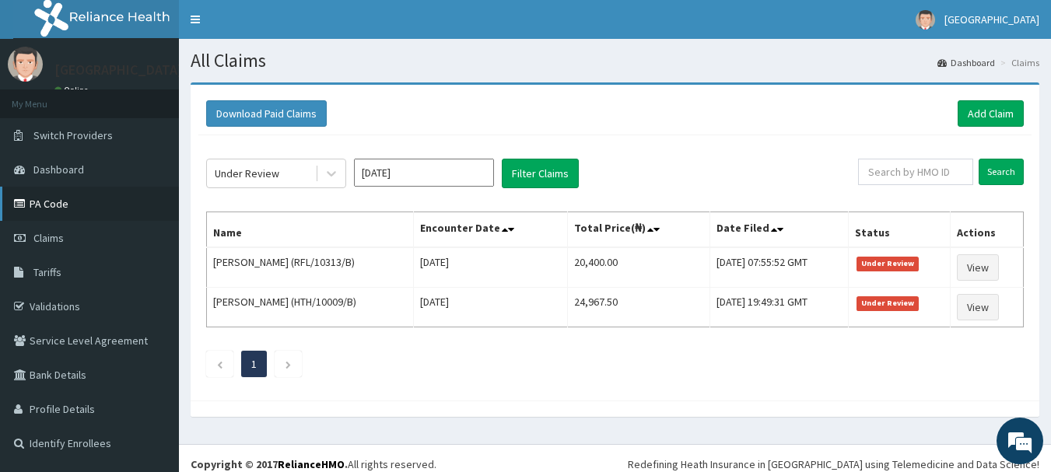
click at [68, 212] on link "PA Code" at bounding box center [89, 204] width 179 height 34
